Goal: Information Seeking & Learning: Learn about a topic

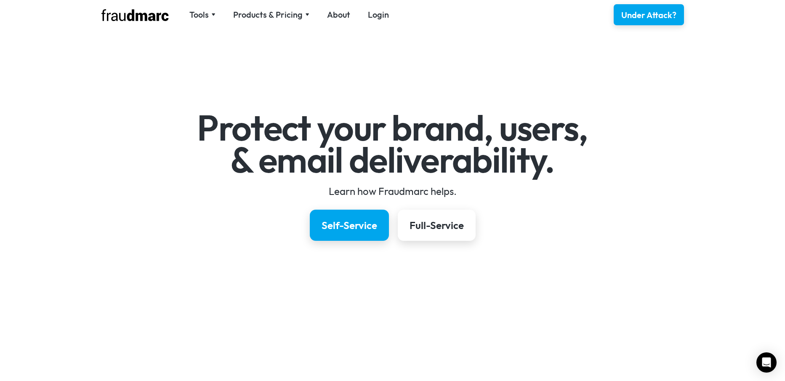
click at [593, 155] on h1 "Protect your brand, users, & email deliverability." at bounding box center [392, 144] width 489 height 64
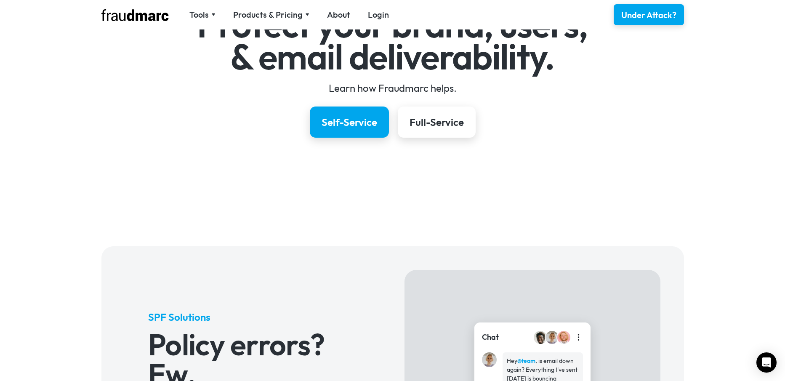
scroll to position [101, 0]
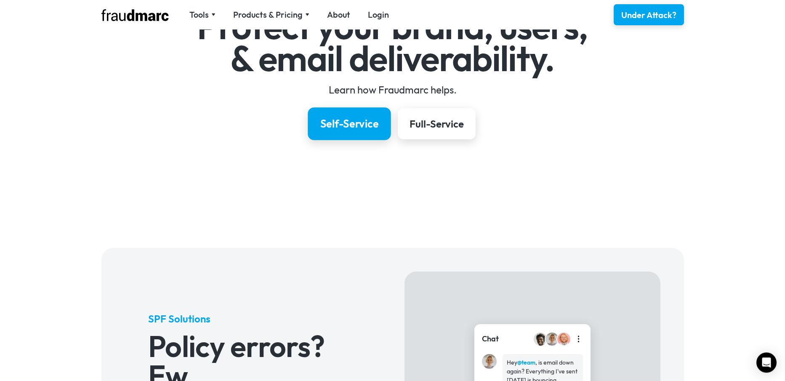
click at [335, 133] on link "Self-Service" at bounding box center [349, 123] width 83 height 33
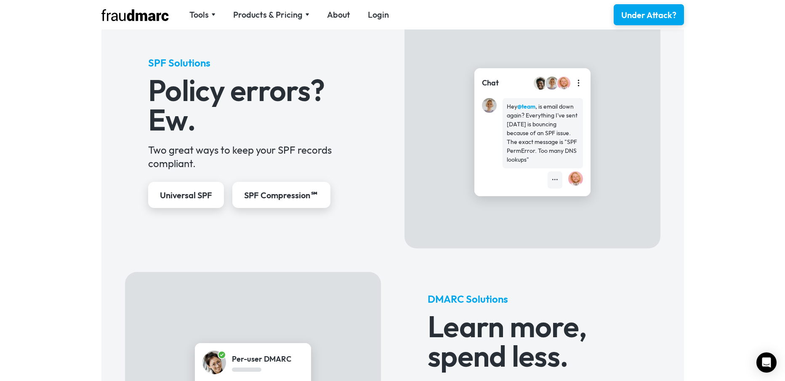
scroll to position [343, 0]
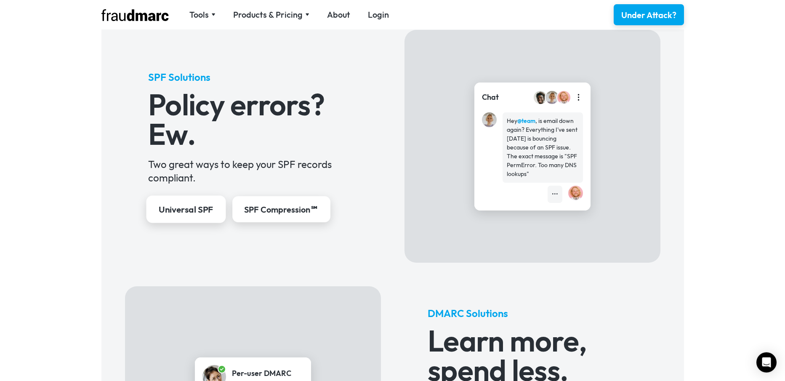
click at [181, 218] on link "Universal SPF" at bounding box center [186, 209] width 80 height 27
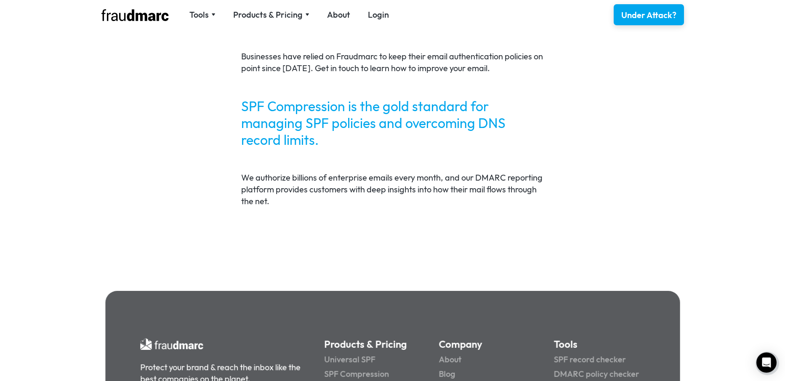
scroll to position [1663, 0]
